Goal: Information Seeking & Learning: Learn about a topic

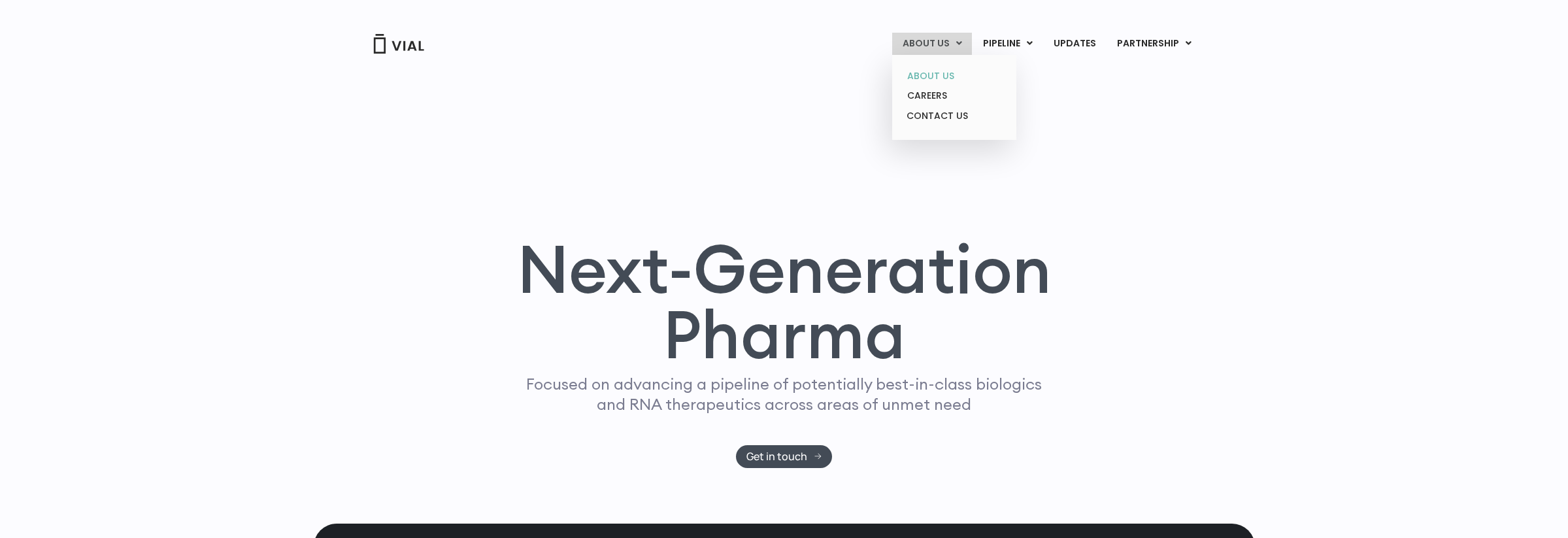
click at [937, 78] on link "ABOUT US" at bounding box center [954, 76] width 115 height 20
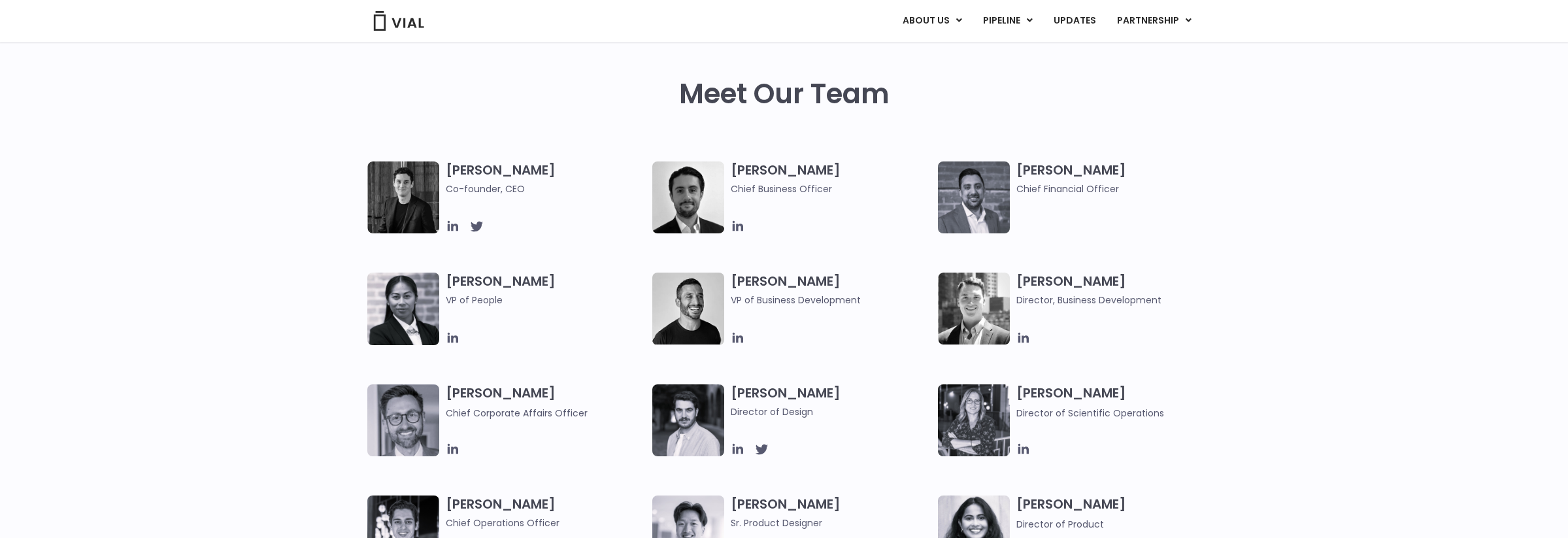
scroll to position [600, 0]
click at [502, 176] on h3 "Simon Burns Co-founder, CEO" at bounding box center [546, 179] width 201 height 34
click at [458, 224] on icon at bounding box center [453, 227] width 14 height 14
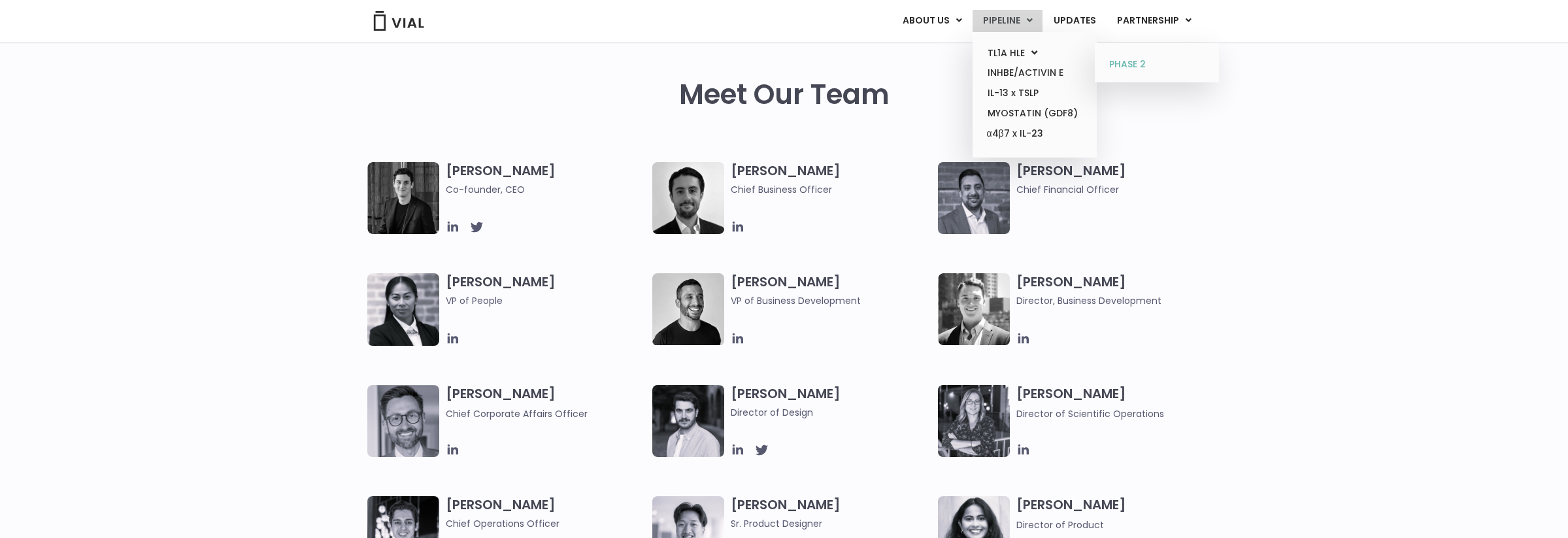
click at [1123, 67] on link "PHASE 2" at bounding box center [1156, 65] width 115 height 21
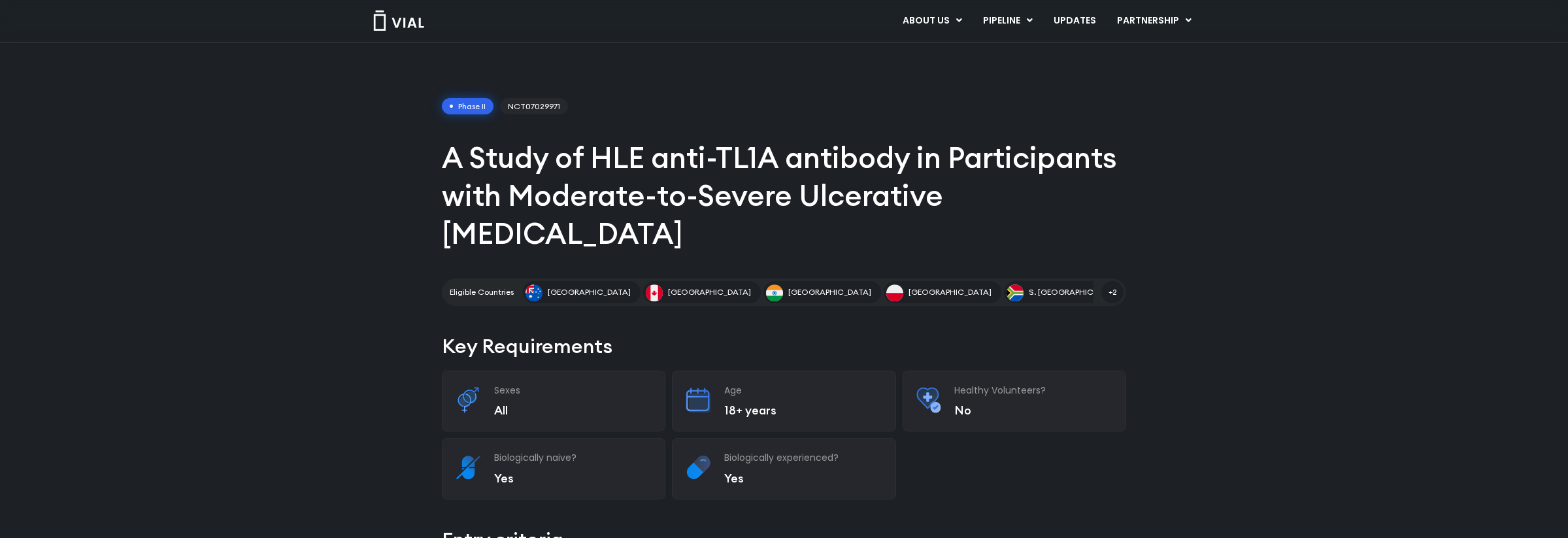
scroll to position [29, 0]
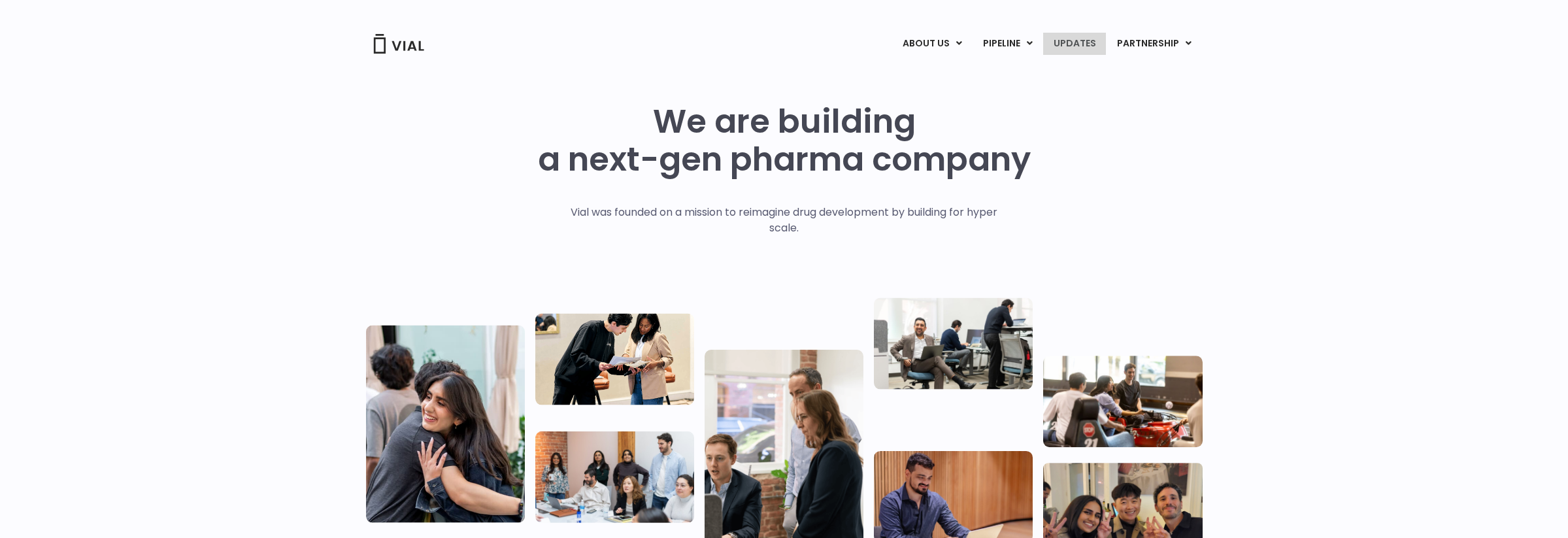
click at [1093, 49] on link "UPDATES" at bounding box center [1074, 43] width 63 height 22
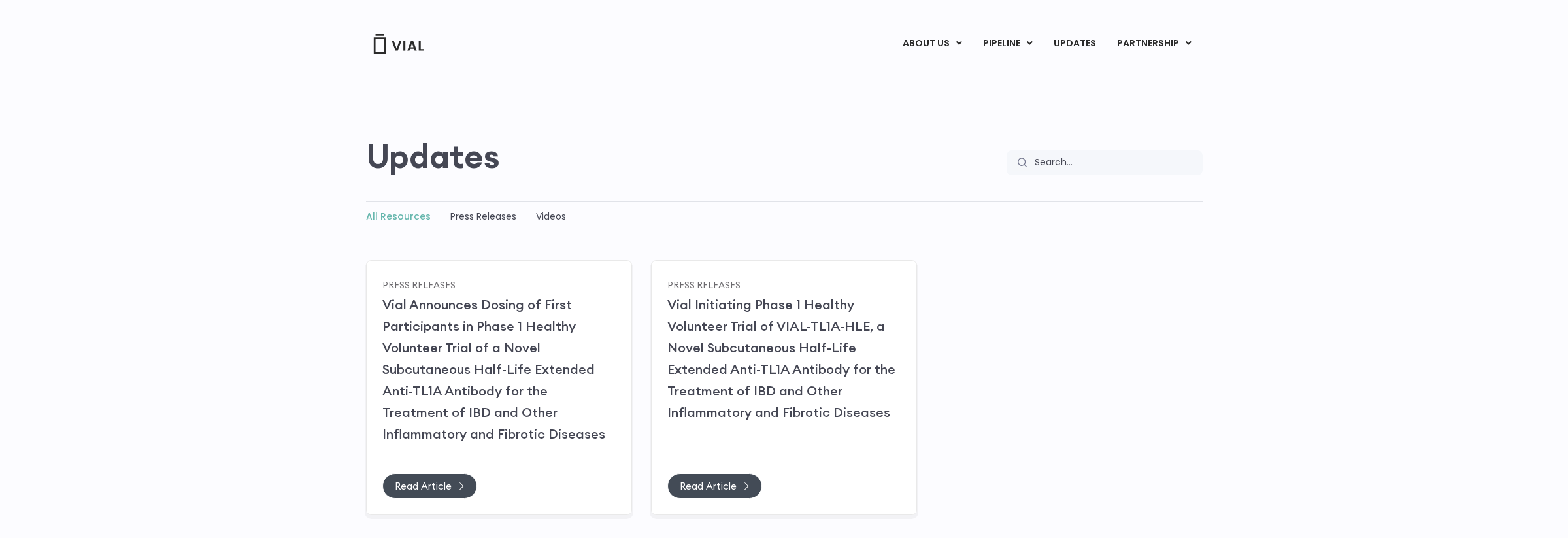
scroll to position [48, 0]
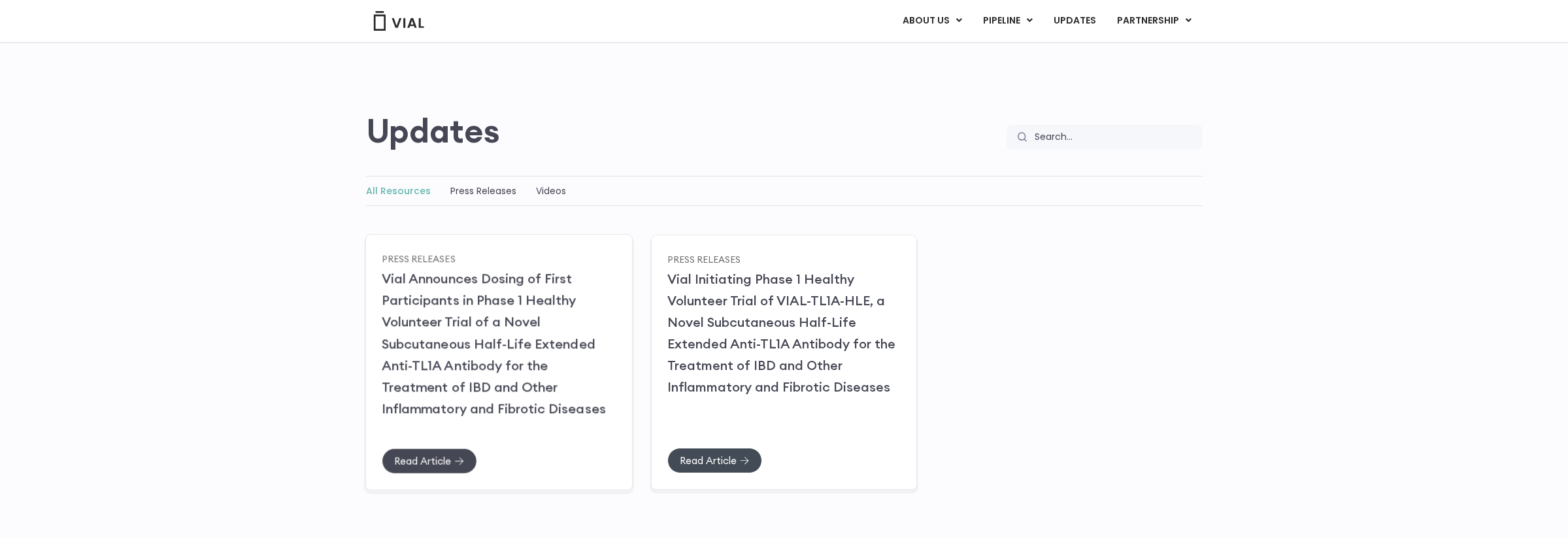
click at [442, 458] on span "Read Article" at bounding box center [422, 460] width 57 height 10
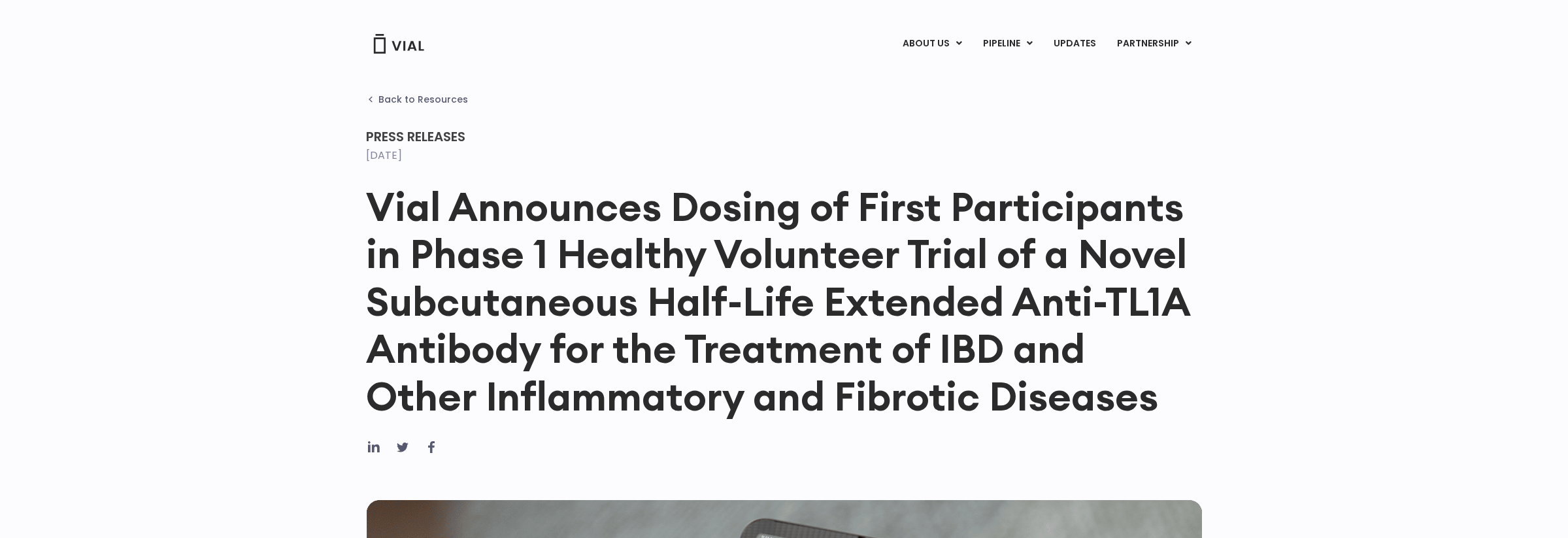
click at [427, 102] on span "Back to Resources" at bounding box center [423, 100] width 90 height 11
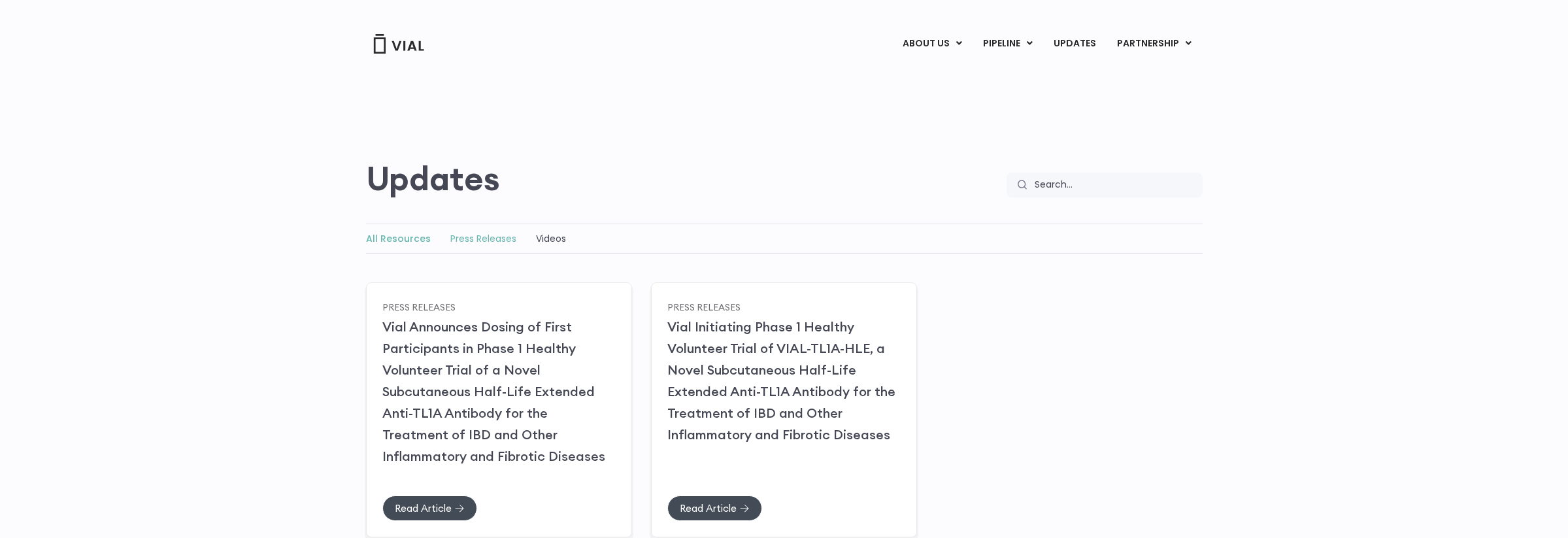
click at [486, 235] on link "Press Releases" at bounding box center [483, 238] width 66 height 13
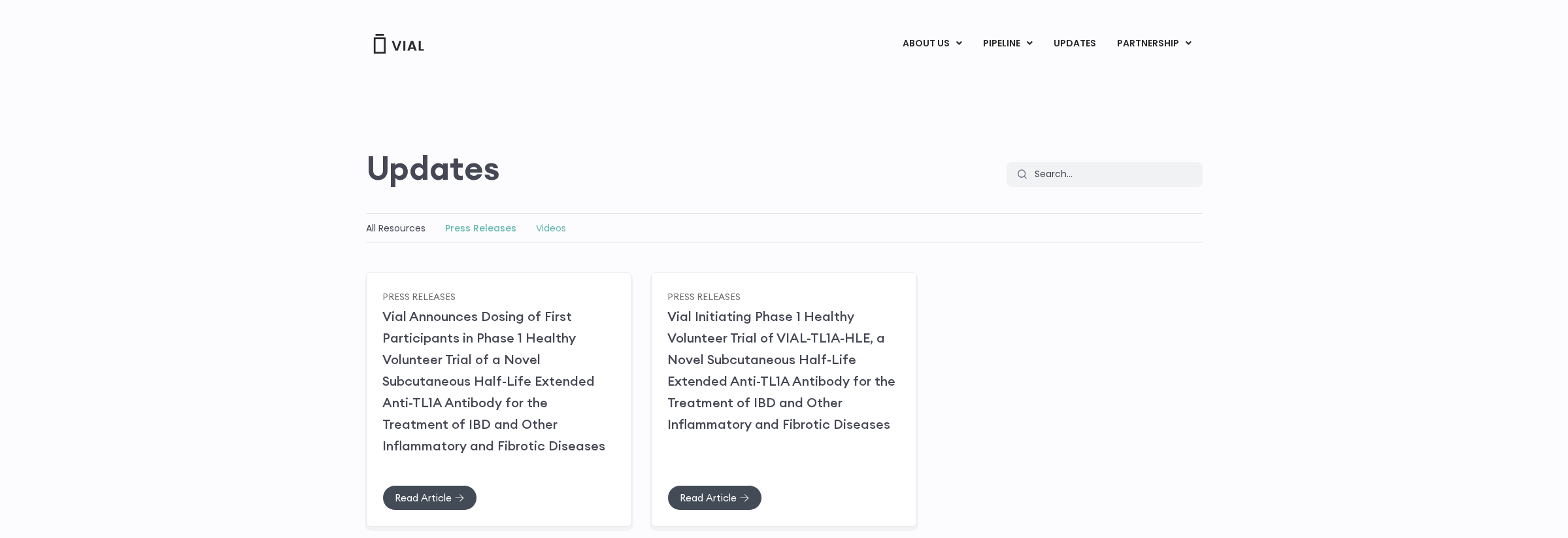
click at [549, 226] on link "Videos" at bounding box center [551, 228] width 30 height 13
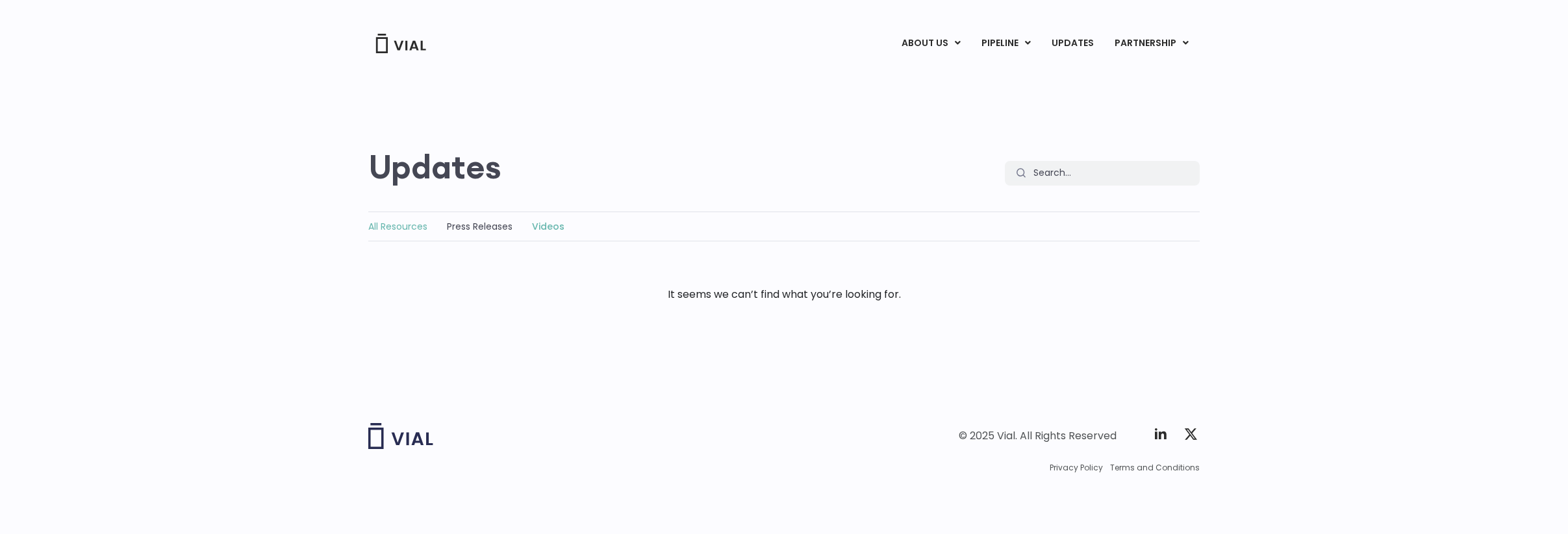
click at [407, 228] on link "All Resources" at bounding box center [397, 226] width 59 height 13
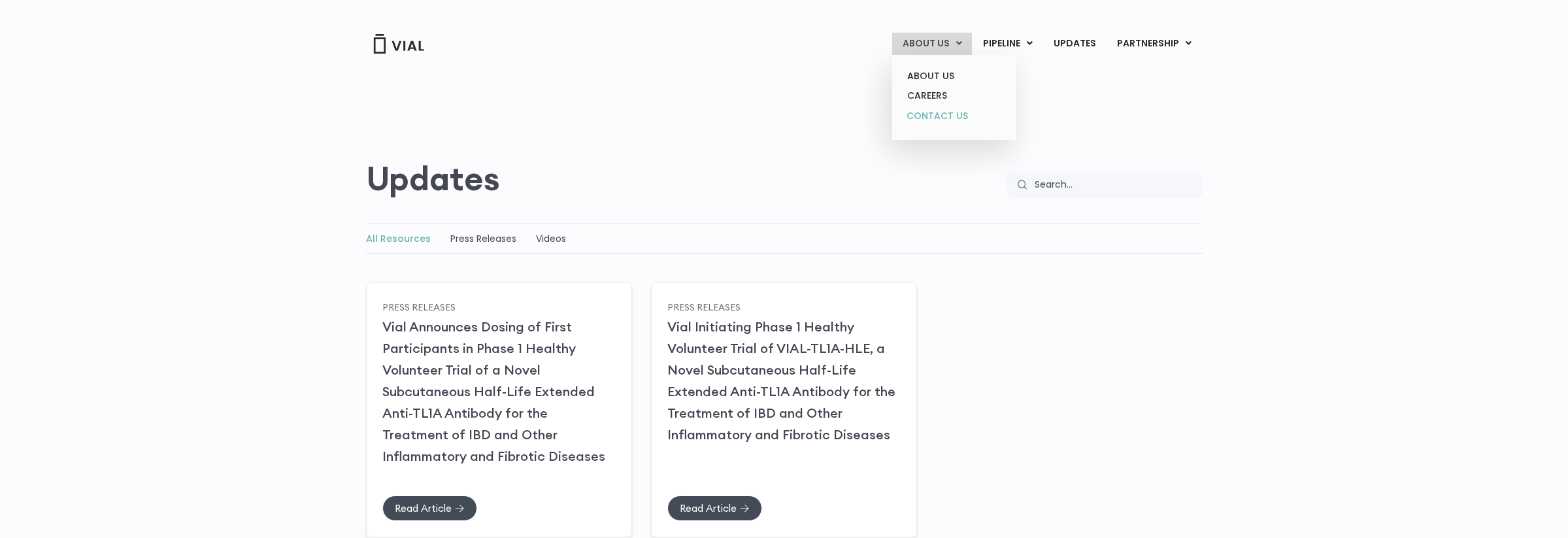
click at [923, 116] on link "CONTACT US" at bounding box center [954, 116] width 115 height 21
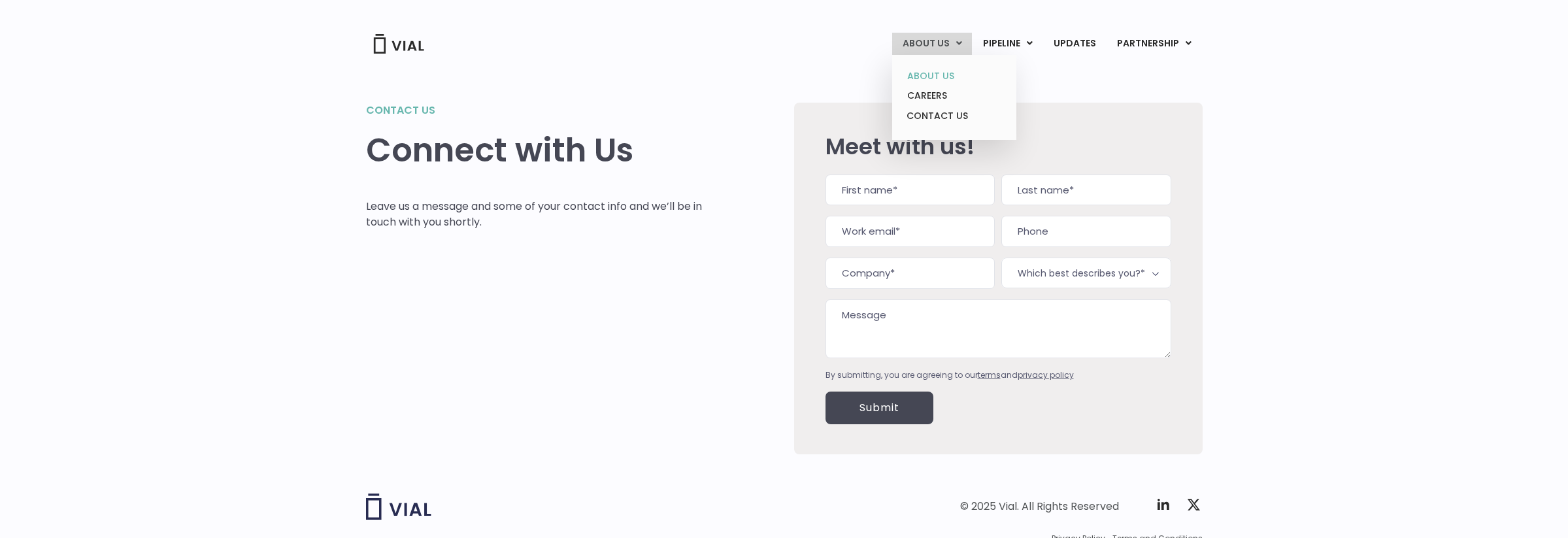
click at [925, 76] on link "ABOUT US" at bounding box center [954, 76] width 115 height 20
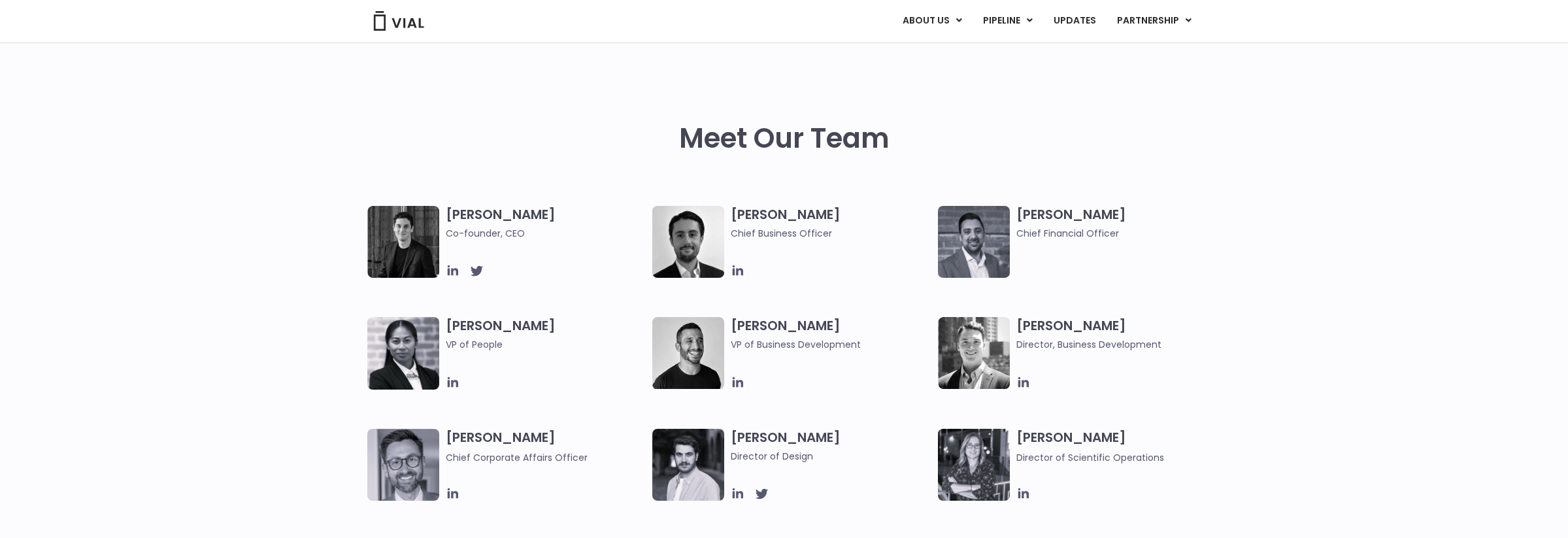
scroll to position [557, 0]
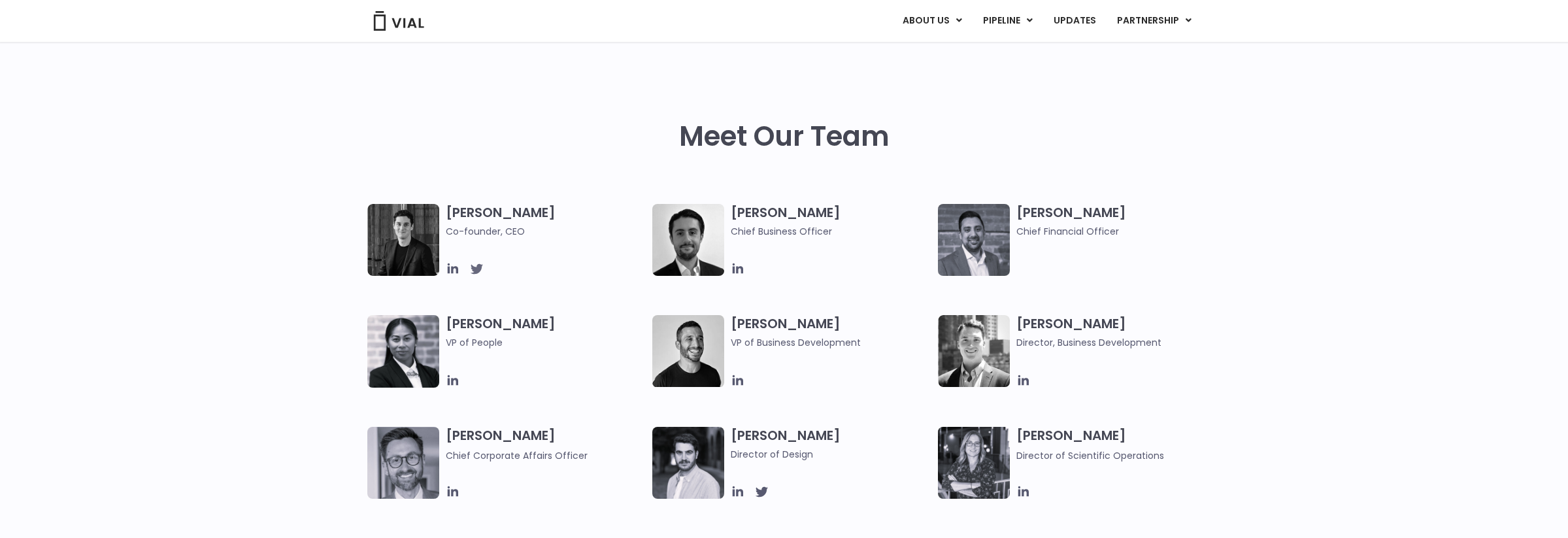
click at [474, 269] on icon at bounding box center [476, 270] width 12 height 11
